Goal: Task Accomplishment & Management: Use online tool/utility

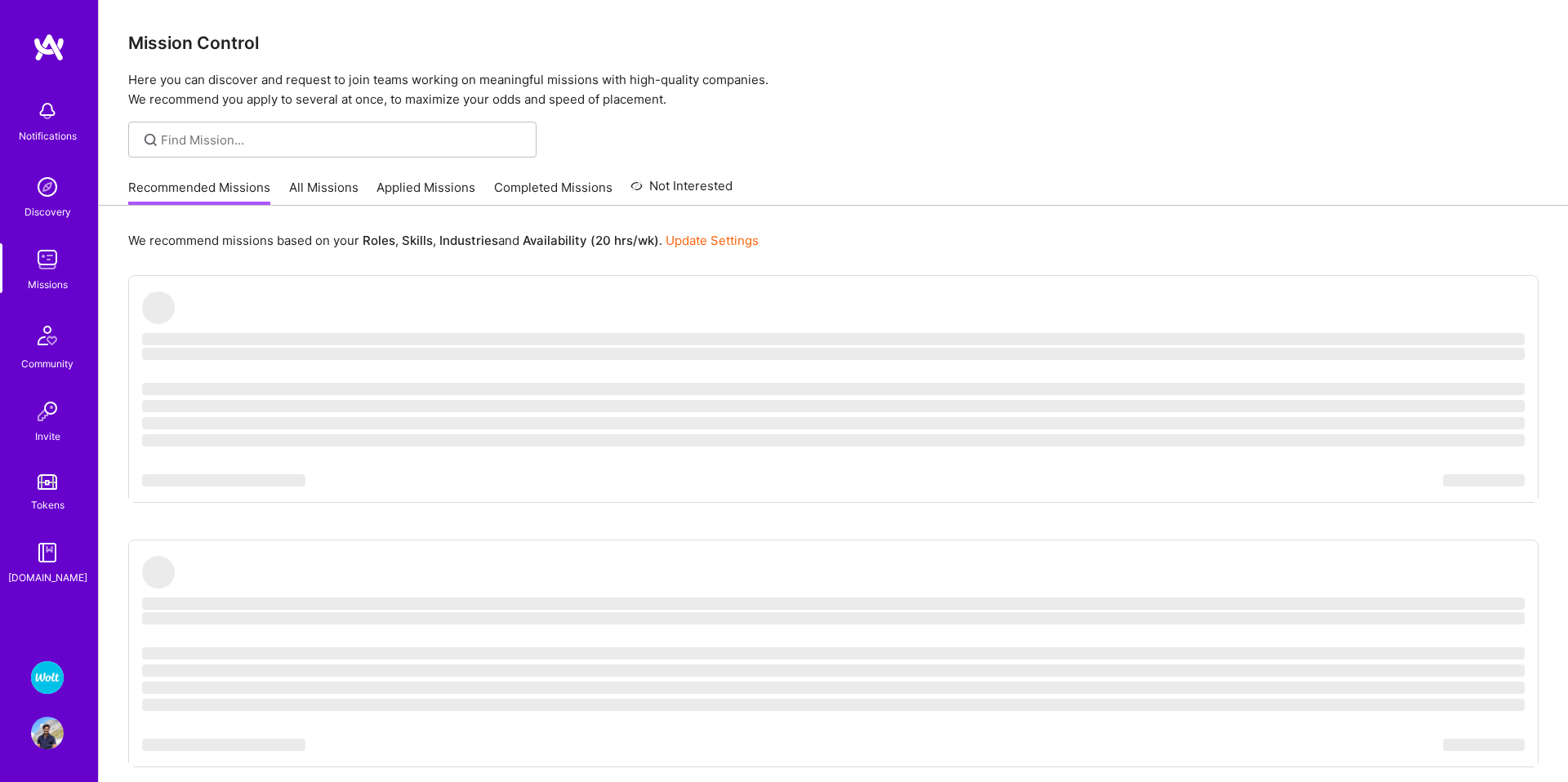
scroll to position [5, 0]
click at [38, 685] on img at bounding box center [47, 677] width 32 height 32
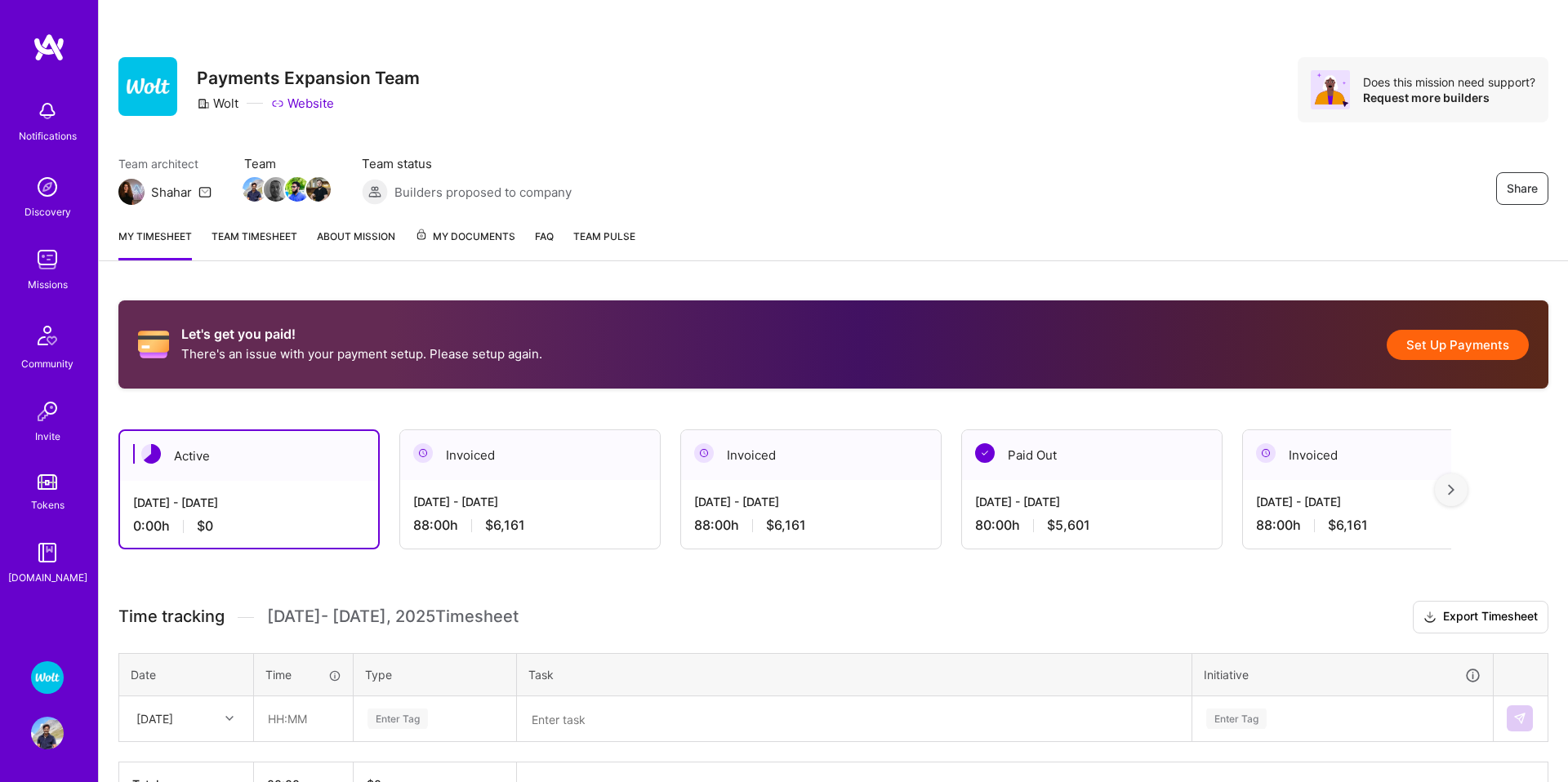
click at [259, 484] on div "[DATE] - [DATE] 0:00 h $0" at bounding box center [249, 514] width 258 height 67
click at [1457, 500] on div at bounding box center [1450, 489] width 32 height 32
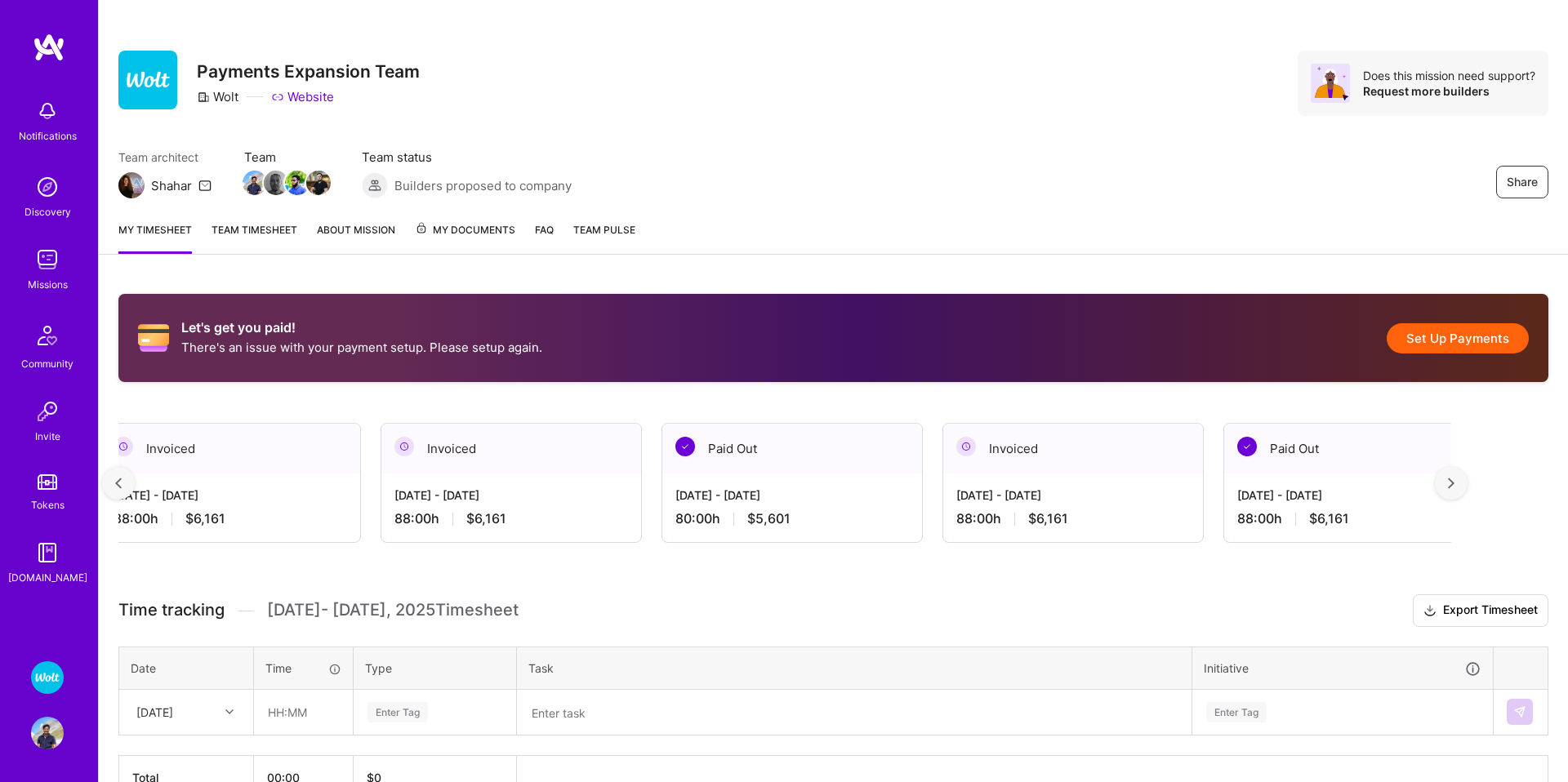
scroll to position [0, 301]
click at [122, 482] on div at bounding box center [118, 483] width 32 height 32
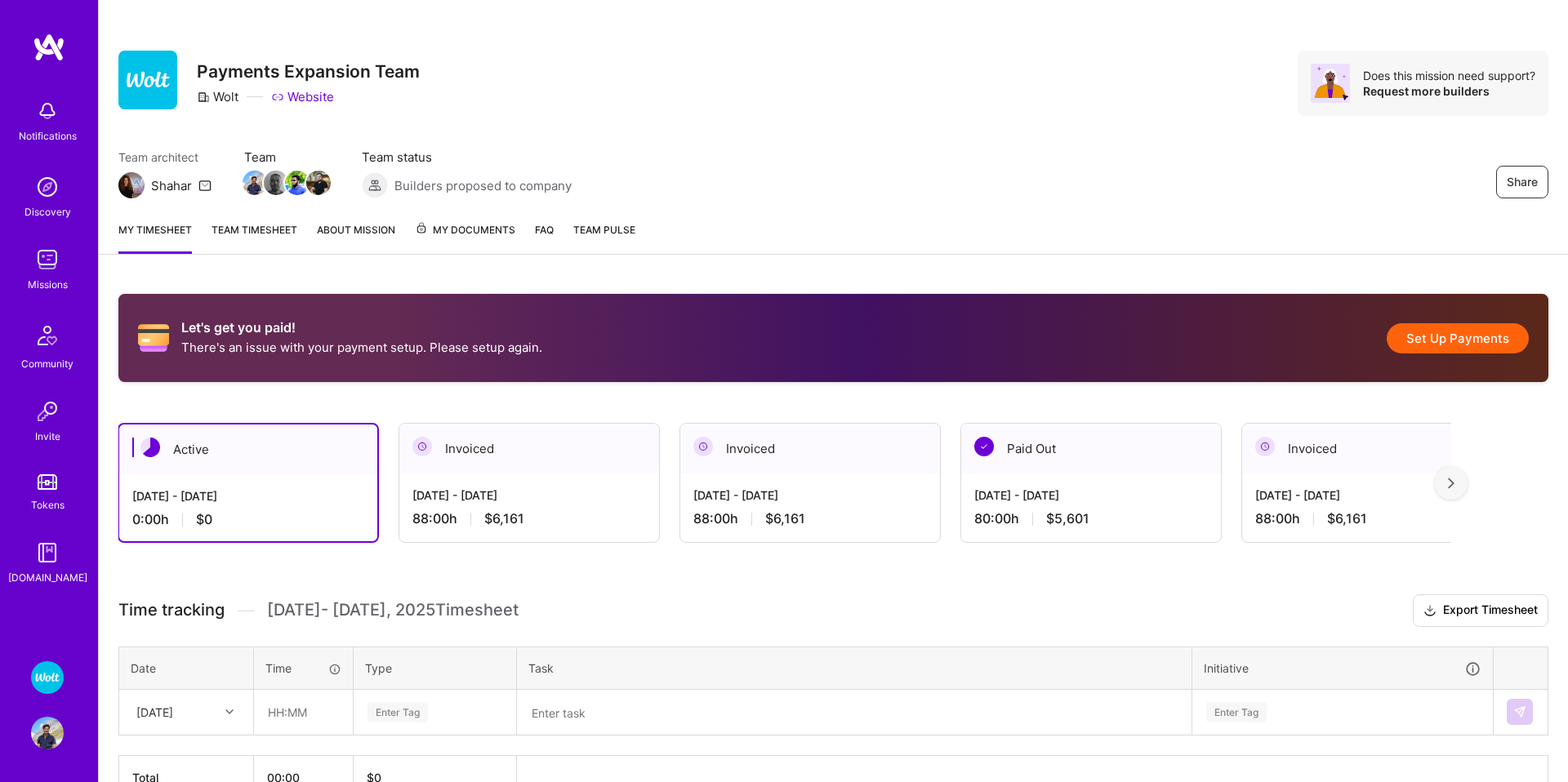
scroll to position [0, 0]
click at [552, 487] on div "[DATE] - [DATE]" at bounding box center [530, 496] width 233 height 18
click at [455, 512] on div "88:00 h $6,161" at bounding box center [530, 519] width 233 height 18
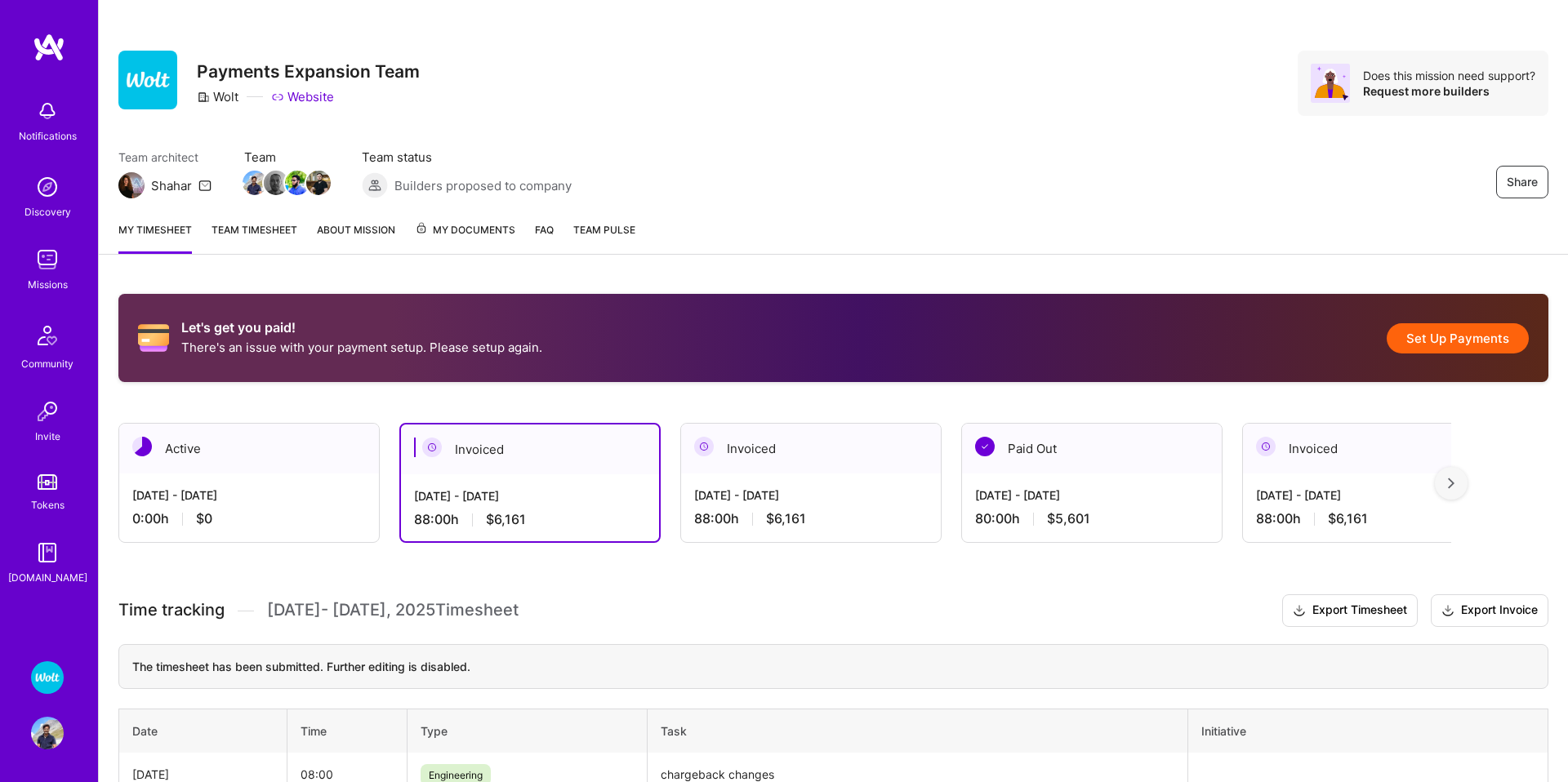
click at [43, 120] on img at bounding box center [47, 111] width 32 height 32
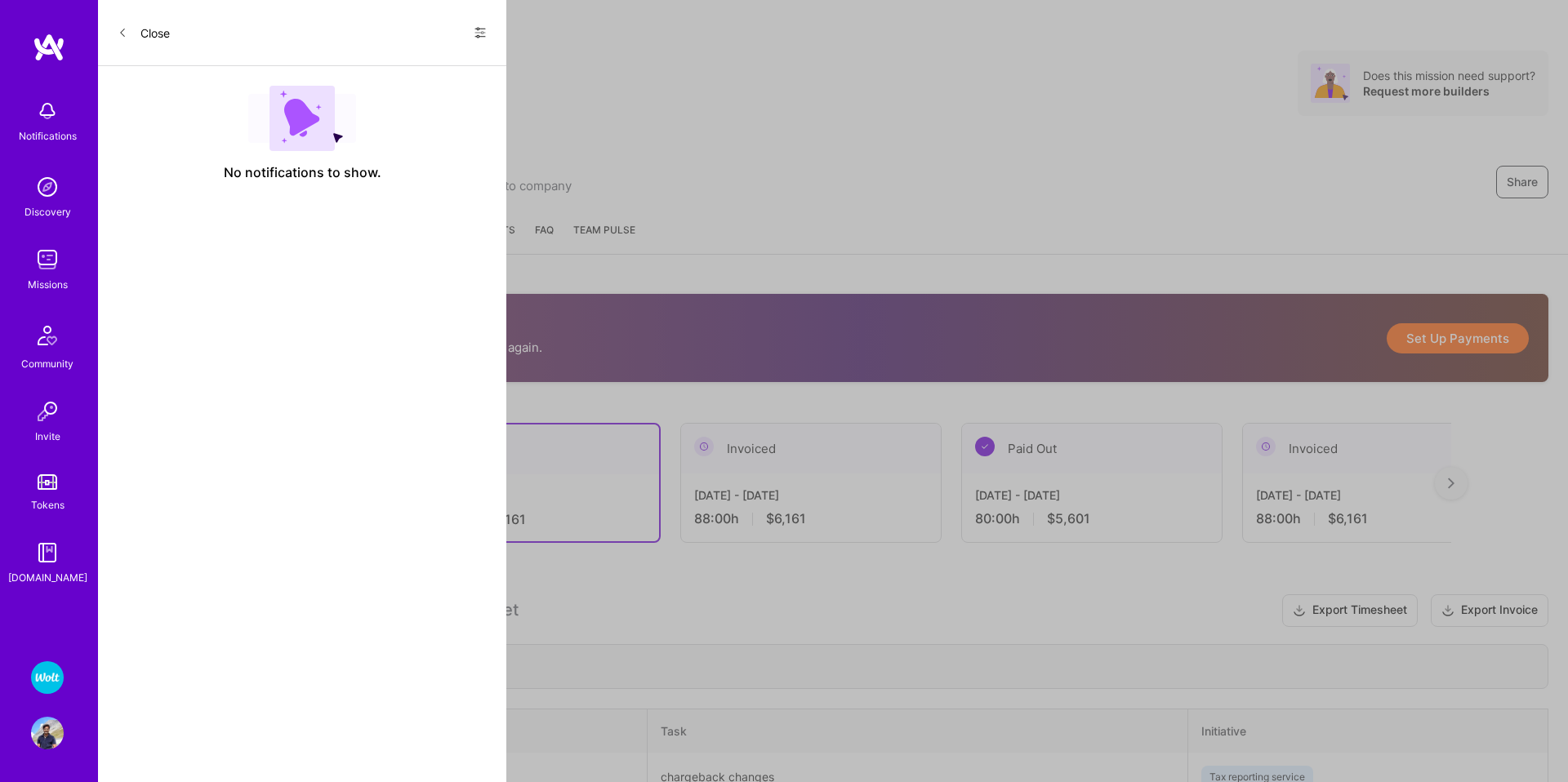
click at [147, 28] on button "Close" at bounding box center [143, 32] width 52 height 26
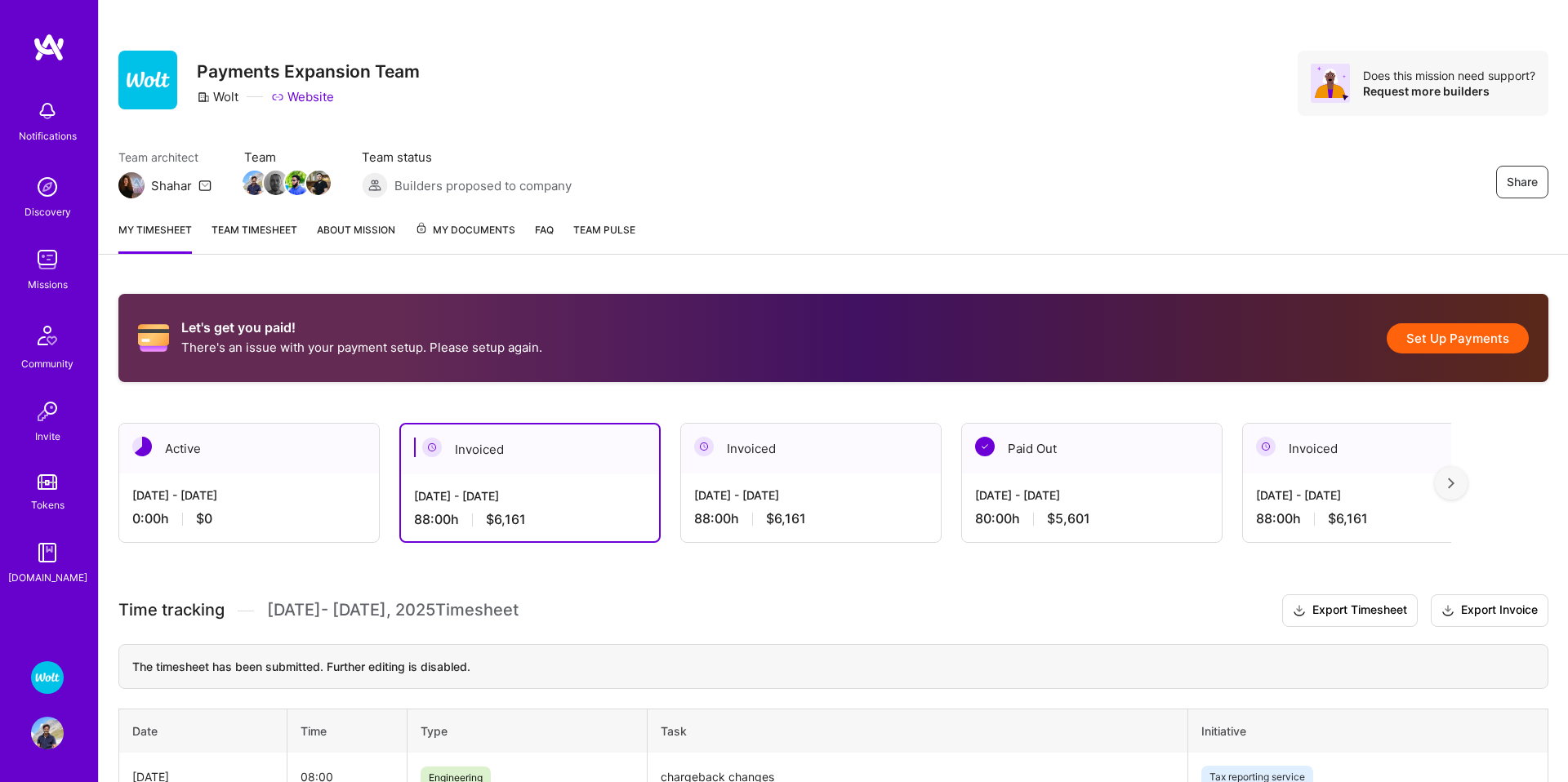
click at [65, 497] on link "Tokens" at bounding box center [47, 491] width 101 height 46
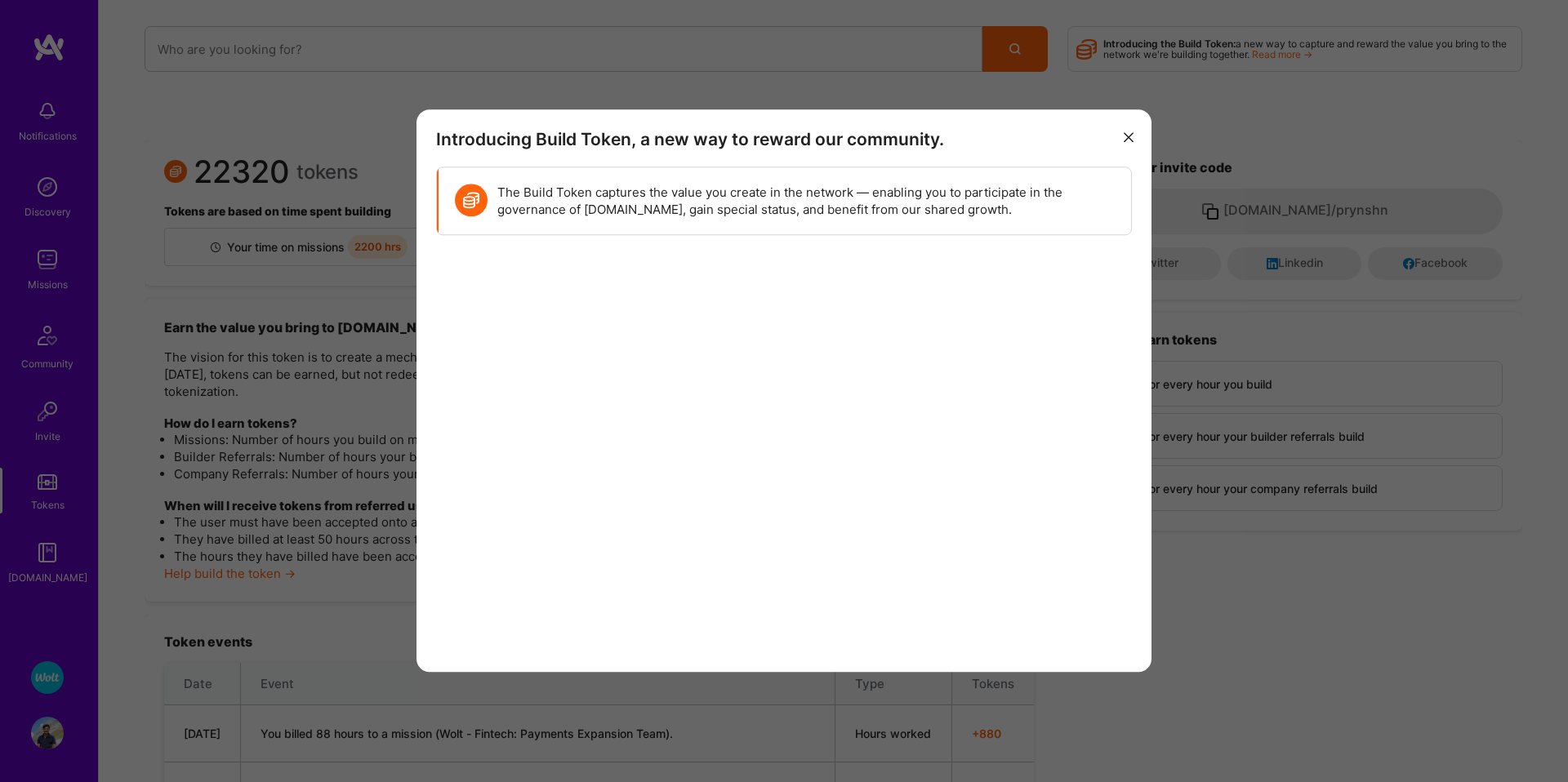
click at [1124, 138] on icon "modal" at bounding box center [1129, 137] width 10 height 10
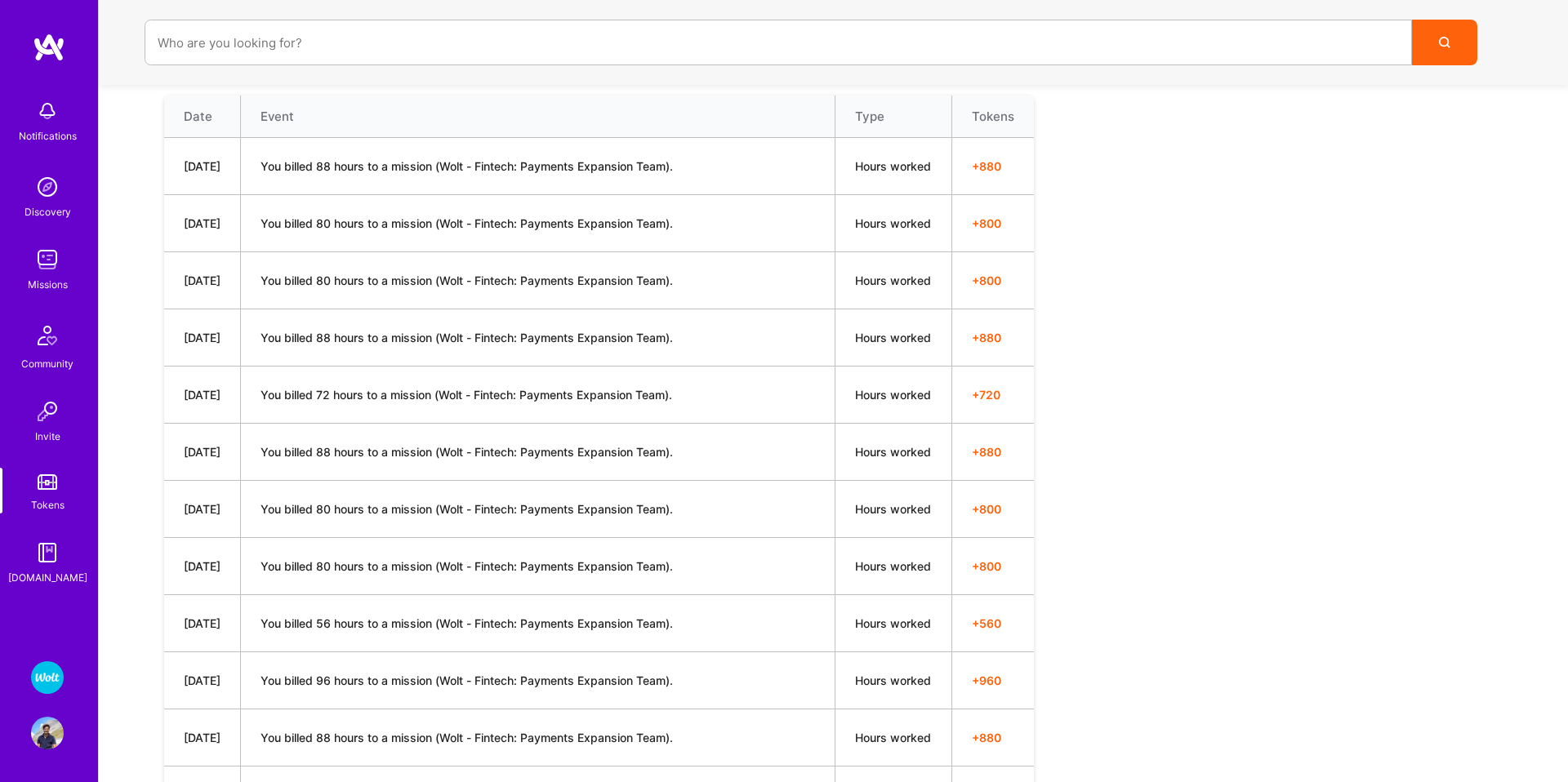
scroll to position [688, 0]
